Goal: Task Accomplishment & Management: Use online tool/utility

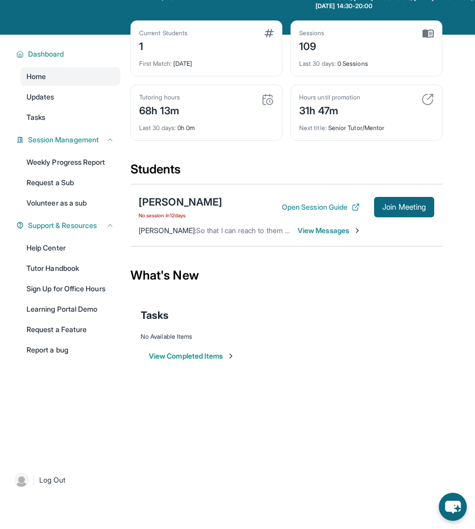
scroll to position [90, 0]
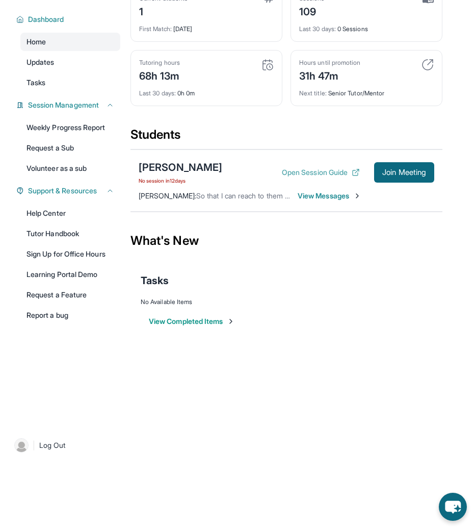
click at [336, 168] on button "Open Session Guide" at bounding box center [321, 172] width 78 height 10
click at [402, 173] on span "Join Meeting" at bounding box center [405, 172] width 44 height 6
click at [407, 172] on span "Join Meeting" at bounding box center [405, 172] width 44 height 6
click at [353, 194] on span "View Messages" at bounding box center [330, 196] width 64 height 10
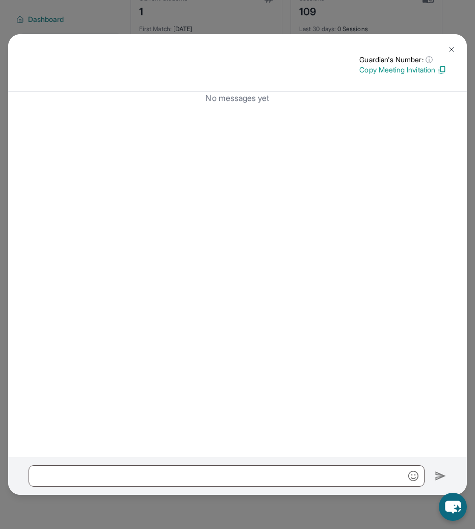
click at [451, 48] on img at bounding box center [452, 49] width 8 height 8
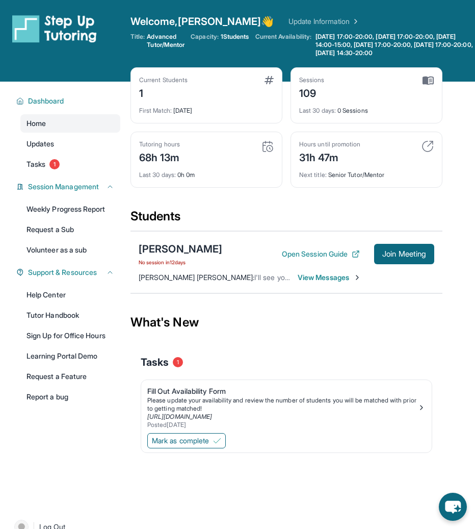
scroll to position [90, 0]
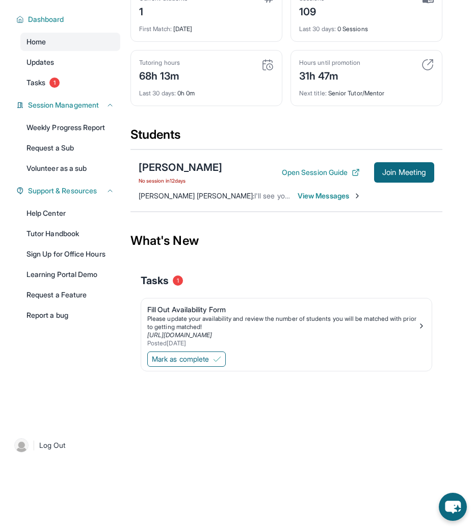
click at [255, 196] on span "I'll see you guys later today on our call today at 6:30pm :)" at bounding box center [351, 195] width 192 height 9
click at [336, 197] on span "View Messages" at bounding box center [330, 196] width 64 height 10
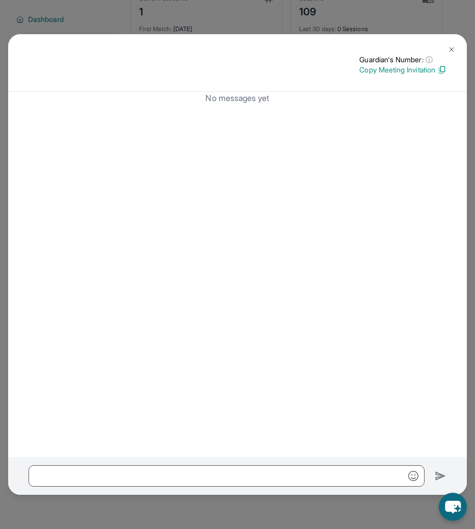
click at [451, 51] on img at bounding box center [452, 49] width 8 height 8
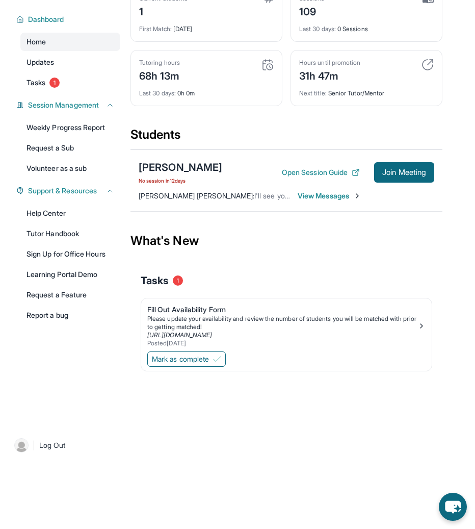
click at [220, 180] on div "Shreshta Girish No session in 12 days Open Session Guide Join Meeting" at bounding box center [287, 172] width 296 height 24
click at [197, 169] on div "[PERSON_NAME]" at bounding box center [181, 167] width 84 height 14
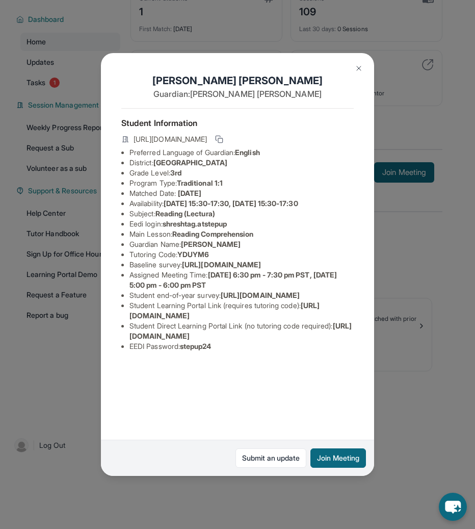
scroll to position [23, 0]
